Goal: Check status

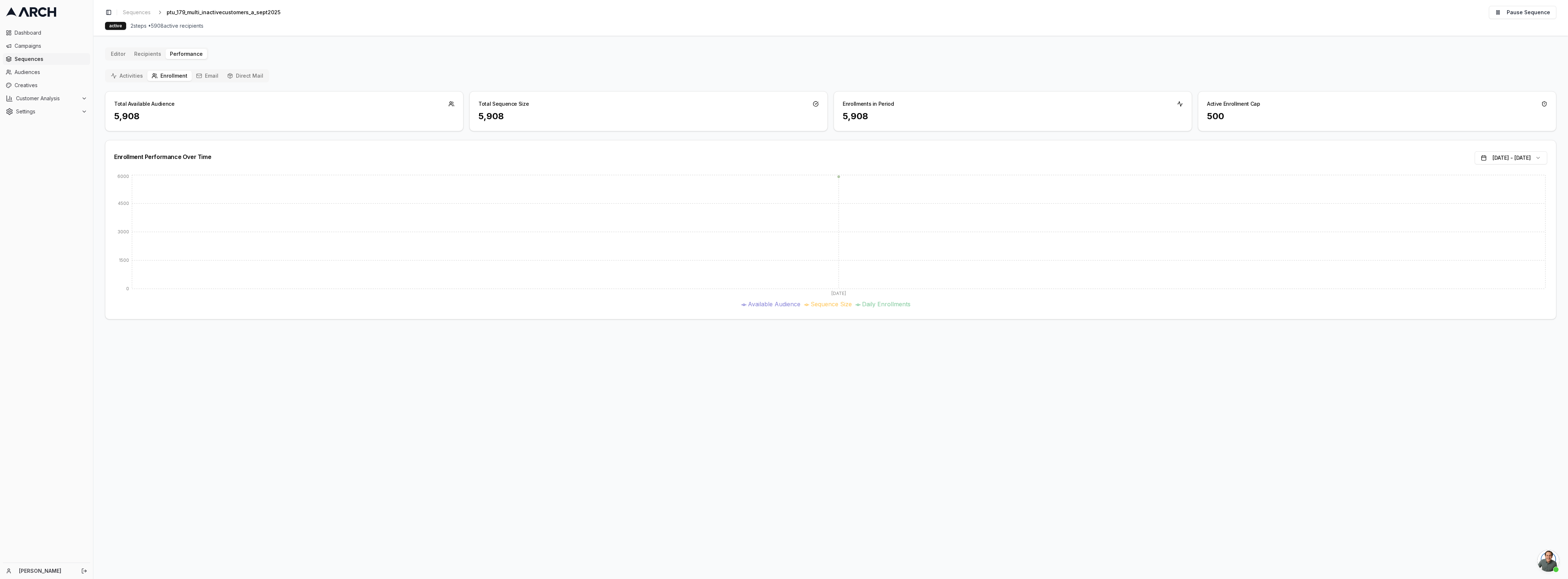
scroll to position [2617, 0]
click at [198, 76] on icon "button" at bounding box center [199, 75] width 5 height 1
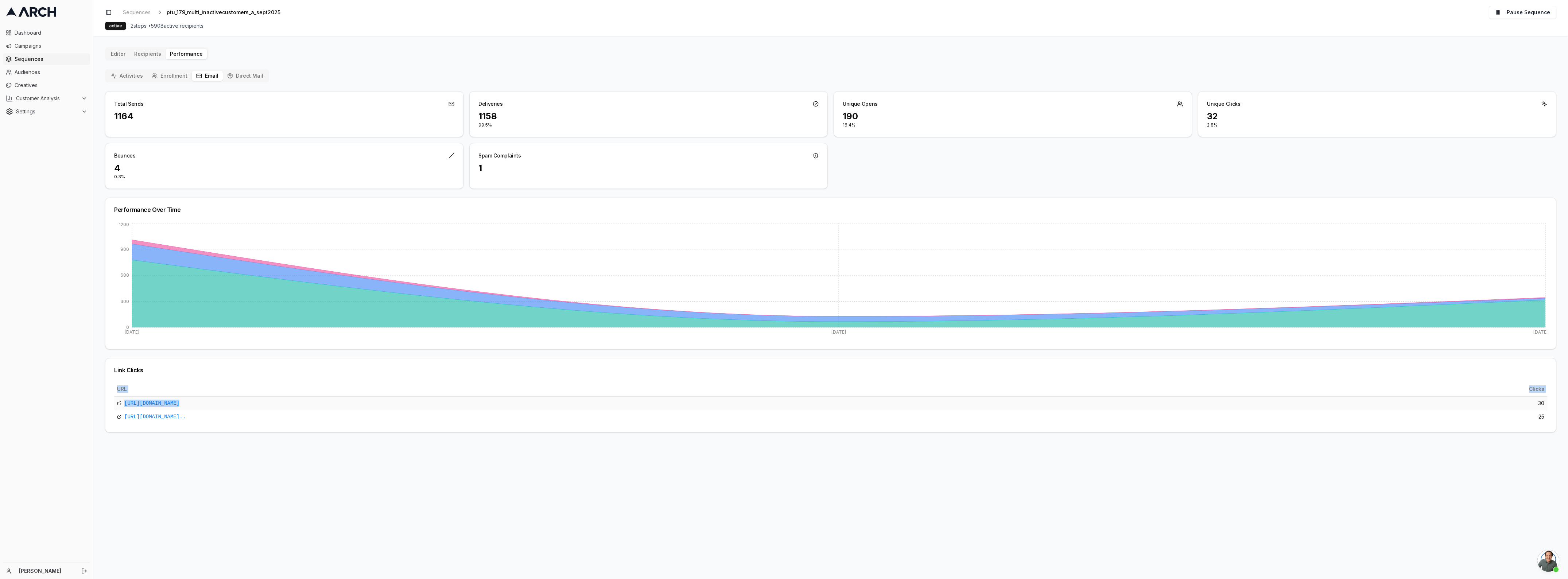
drag, startPoint x: 1550, startPoint y: 413, endPoint x: 1510, endPoint y: 404, distance: 41.0
click at [1510, 404] on div "URL Clicks [URL][DOMAIN_NAME] 30 [URL][DOMAIN_NAME].. 25" at bounding box center [830, 407] width 1451 height 51
click at [1547, 438] on main "Editor Recipients Performance Activities Enrollment Email Direct Mail Total Sen…" at bounding box center [830, 307] width 1475 height 544
click at [253, 79] on button "Direct Mail" at bounding box center [245, 75] width 45 height 10
